Goal: Task Accomplishment & Management: Complete application form

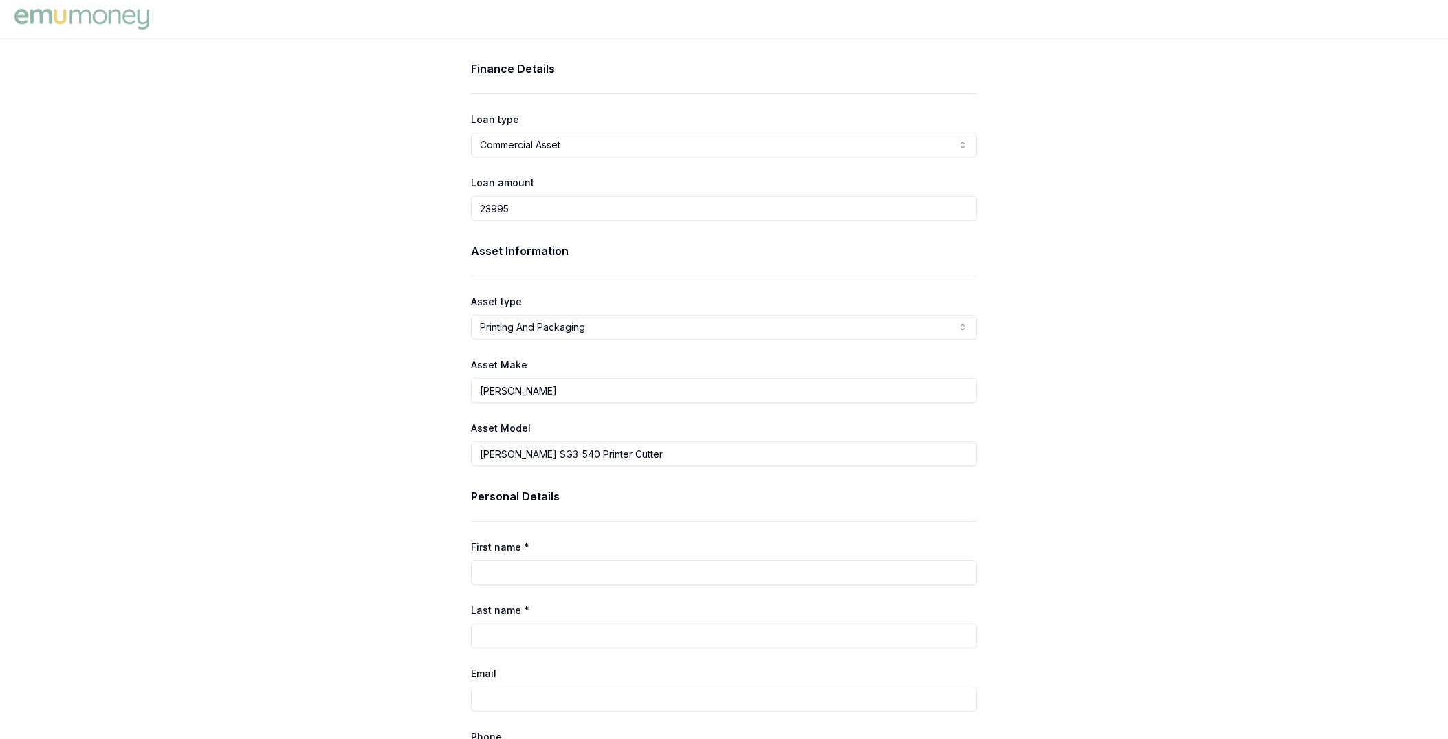
click at [1105, 247] on div "Finance Details Loan type Commercial Asset Consumer Loan Consumer Asset Commerc…" at bounding box center [724, 707] width 1448 height 1295
click at [344, 184] on div "Finance Details Loan type Commercial Asset Consumer Loan Consumer Asset Commerc…" at bounding box center [724, 707] width 1448 height 1295
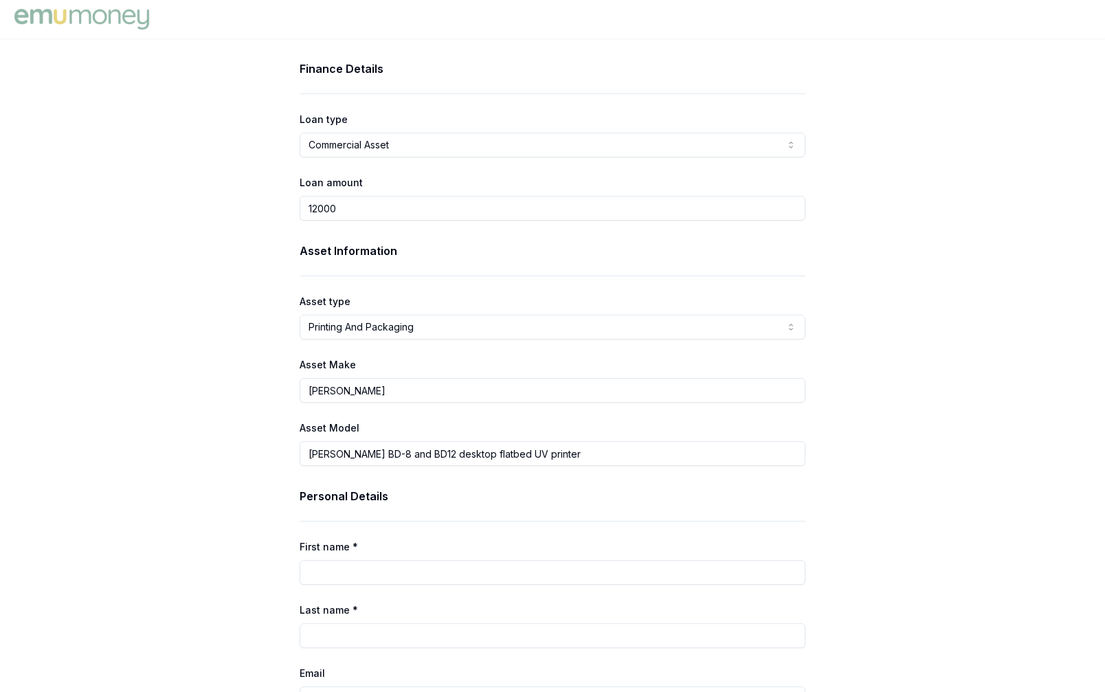
click at [347, 210] on input "12000" at bounding box center [553, 208] width 506 height 25
type input "$12,000.00"
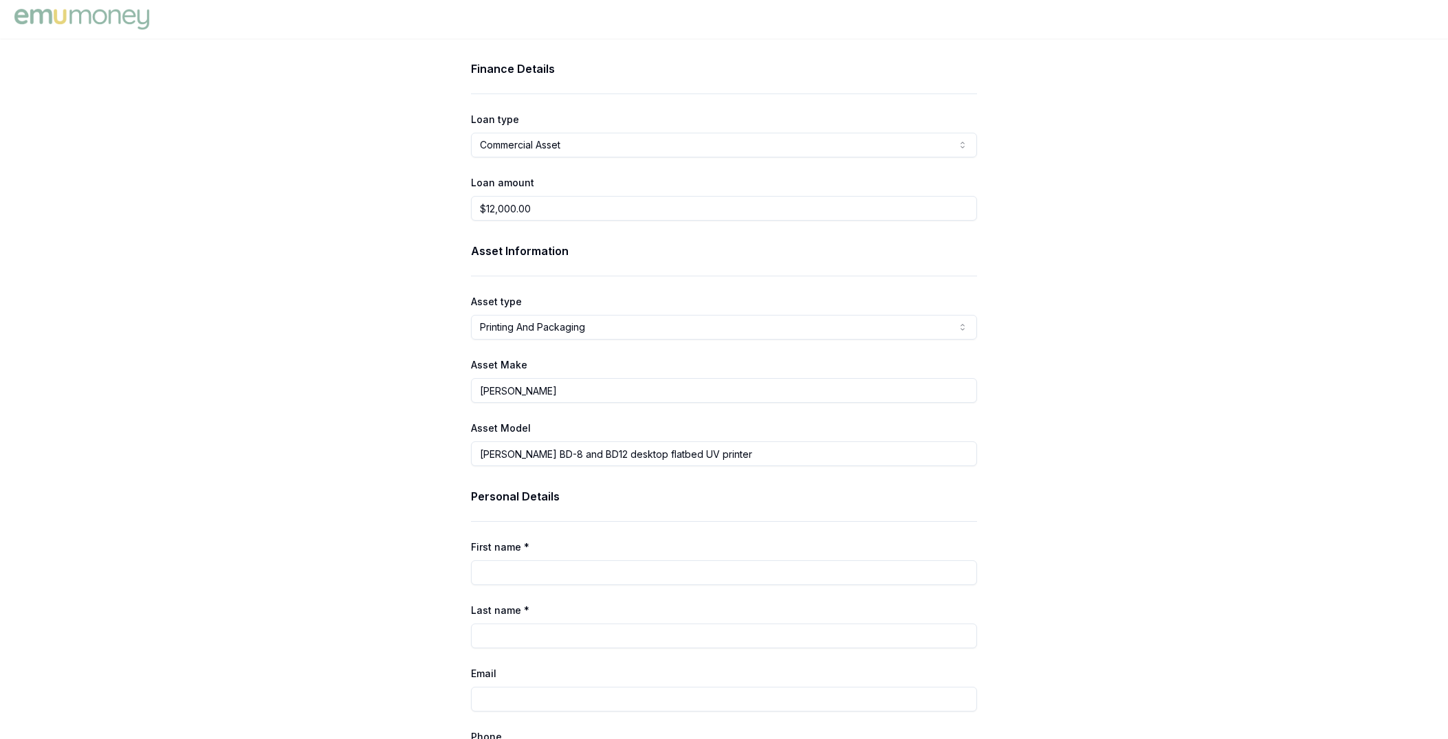
click at [334, 337] on div "Finance Details Loan type Commercial Asset Consumer Loan Consumer Asset Commerc…" at bounding box center [724, 707] width 1448 height 1295
click at [1041, 179] on div "Finance Details Loan type Commercial Asset Consumer Loan Consumer Asset Commerc…" at bounding box center [724, 707] width 1448 height 1295
